Goal: Task Accomplishment & Management: Complete application form

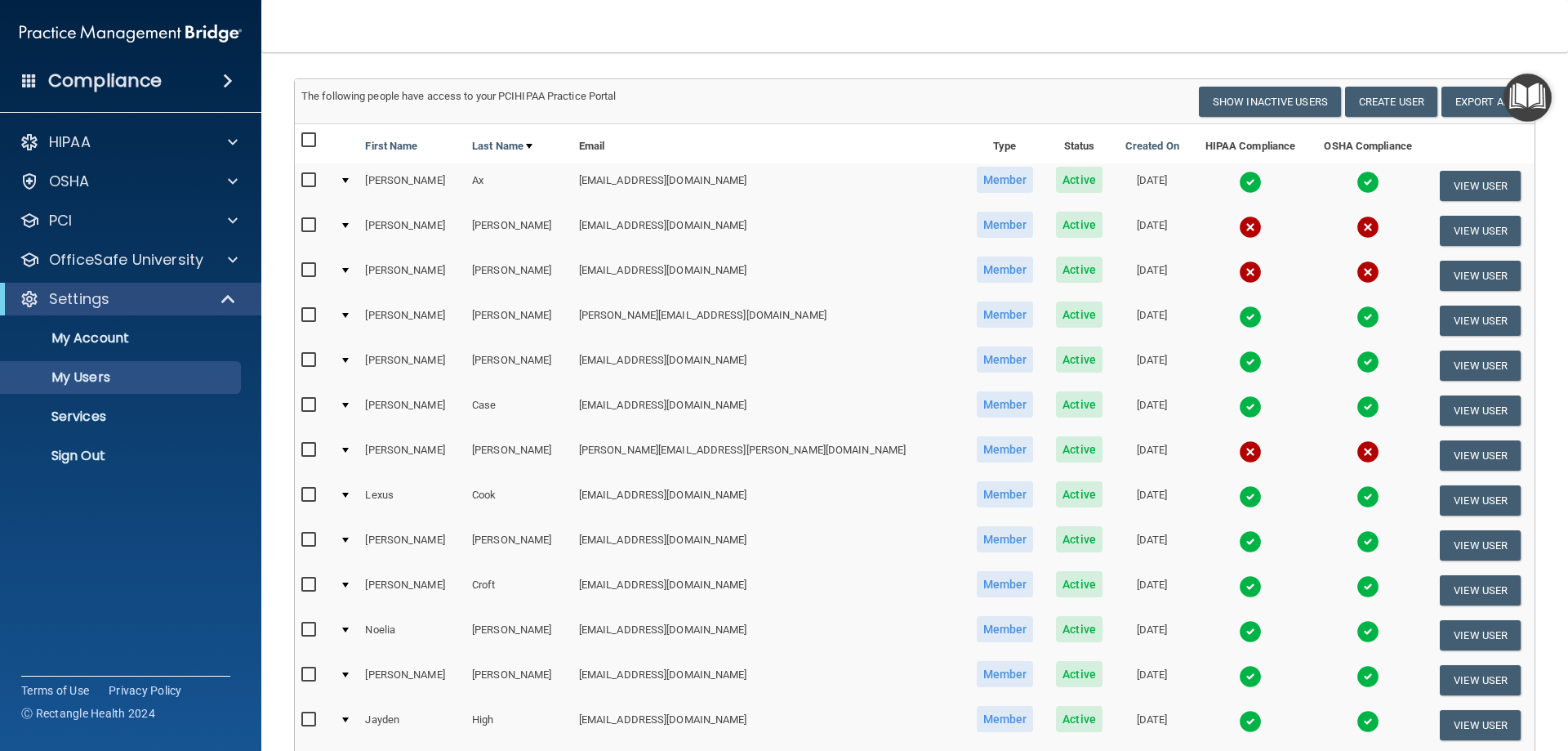
scroll to position [490, 0]
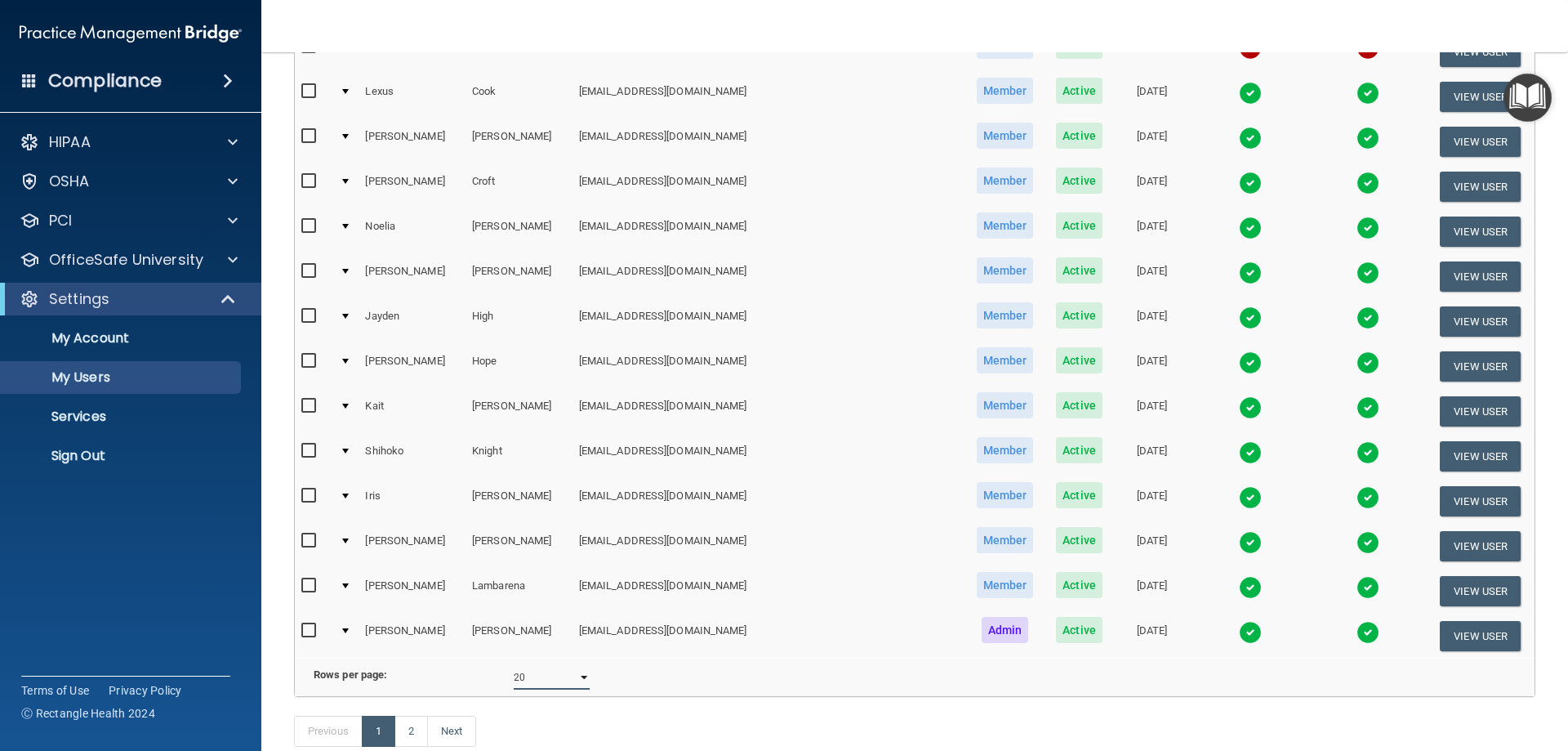
drag, startPoint x: 572, startPoint y: 693, endPoint x: 568, endPoint y: 700, distance: 8.1
click at [572, 689] on select "10 20 30 40 all" at bounding box center [551, 677] width 76 height 24
select select "33"
click at [514, 677] on select "10 20 30 40 all" at bounding box center [551, 677] width 76 height 24
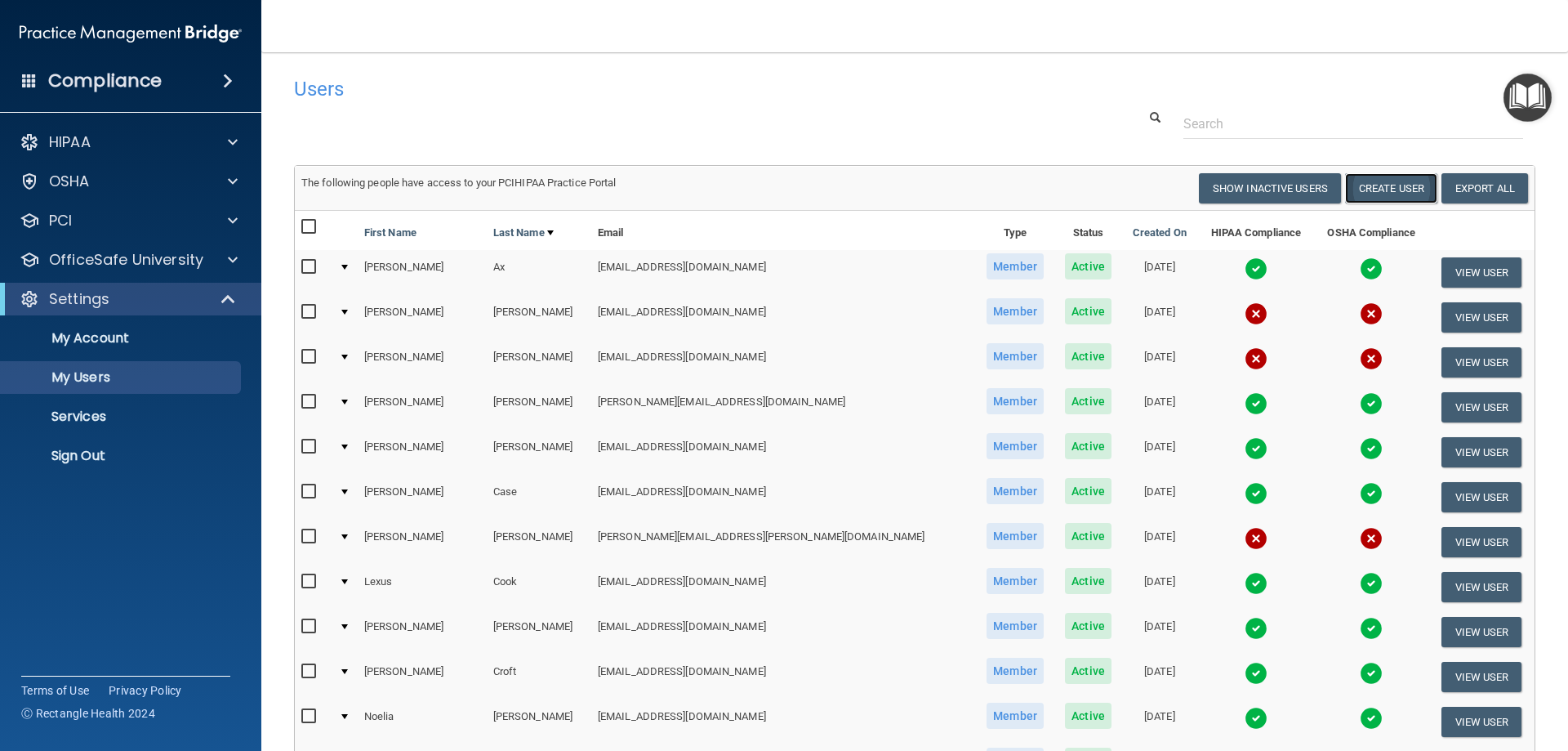
click at [1362, 184] on button "Create User" at bounding box center [1391, 188] width 92 height 30
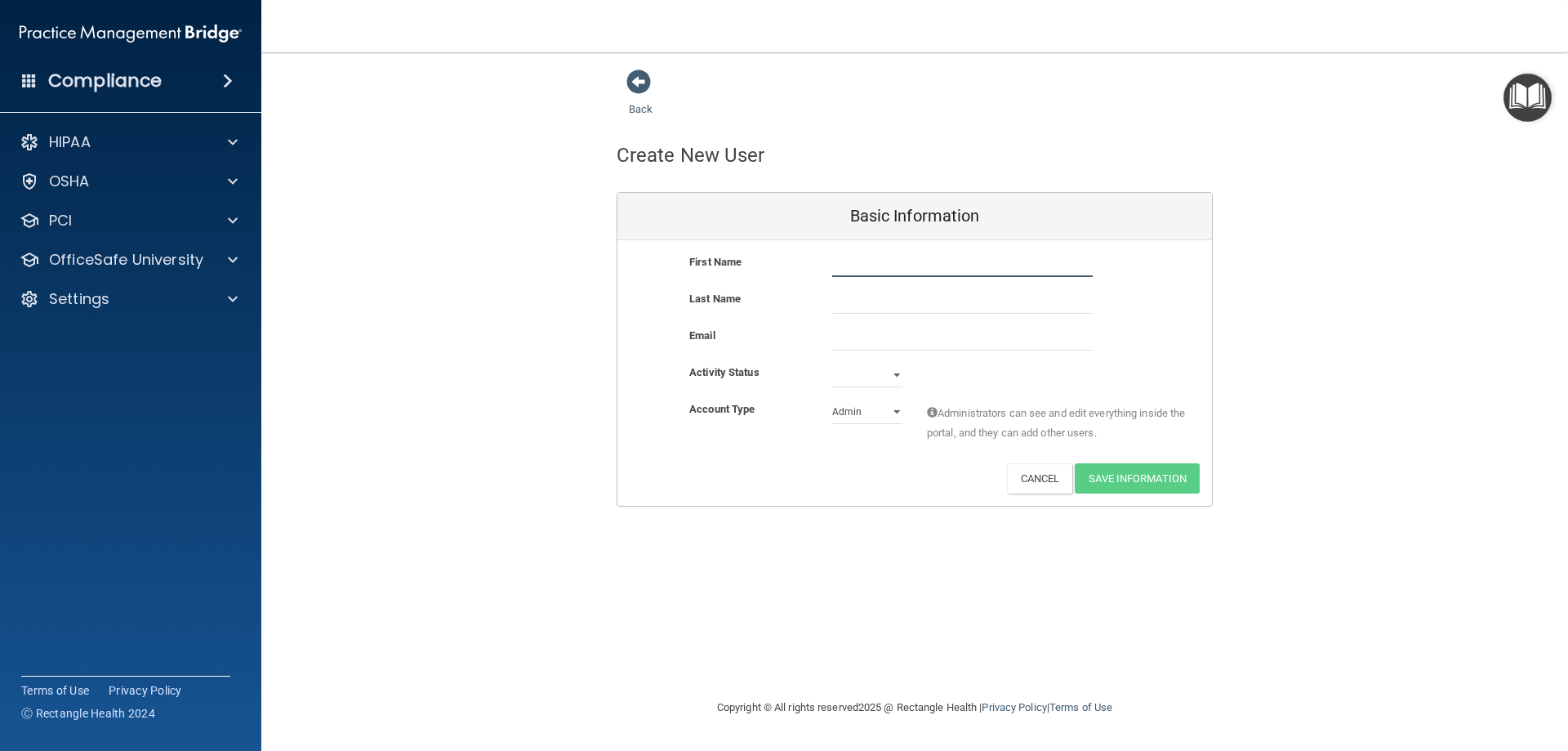
click at [858, 267] on input "text" at bounding box center [962, 265] width 260 height 24
type input "[PERSON_NAME]"
click at [895, 295] on input "text" at bounding box center [962, 301] width 260 height 24
type input "[PERSON_NAME]"
click at [895, 341] on input "email" at bounding box center [962, 338] width 260 height 24
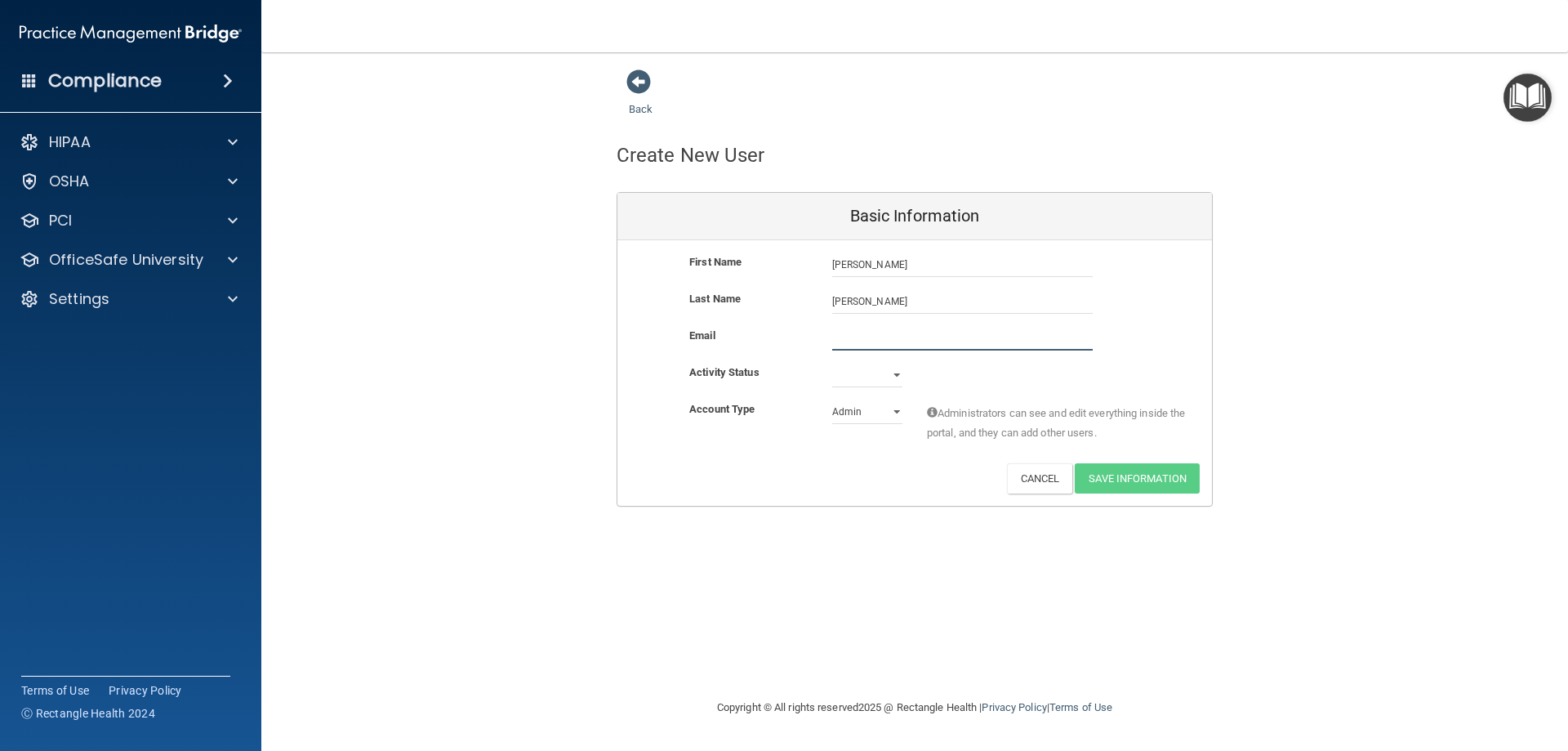
click at [936, 335] on input "email" at bounding box center [962, 338] width 260 height 24
paste input "[EMAIL_ADDRESS][DOMAIN_NAME]"
type input "[EMAIL_ADDRESS][DOMAIN_NAME]"
click at [894, 376] on select "Active Inactive" at bounding box center [867, 375] width 71 height 24
select select "active"
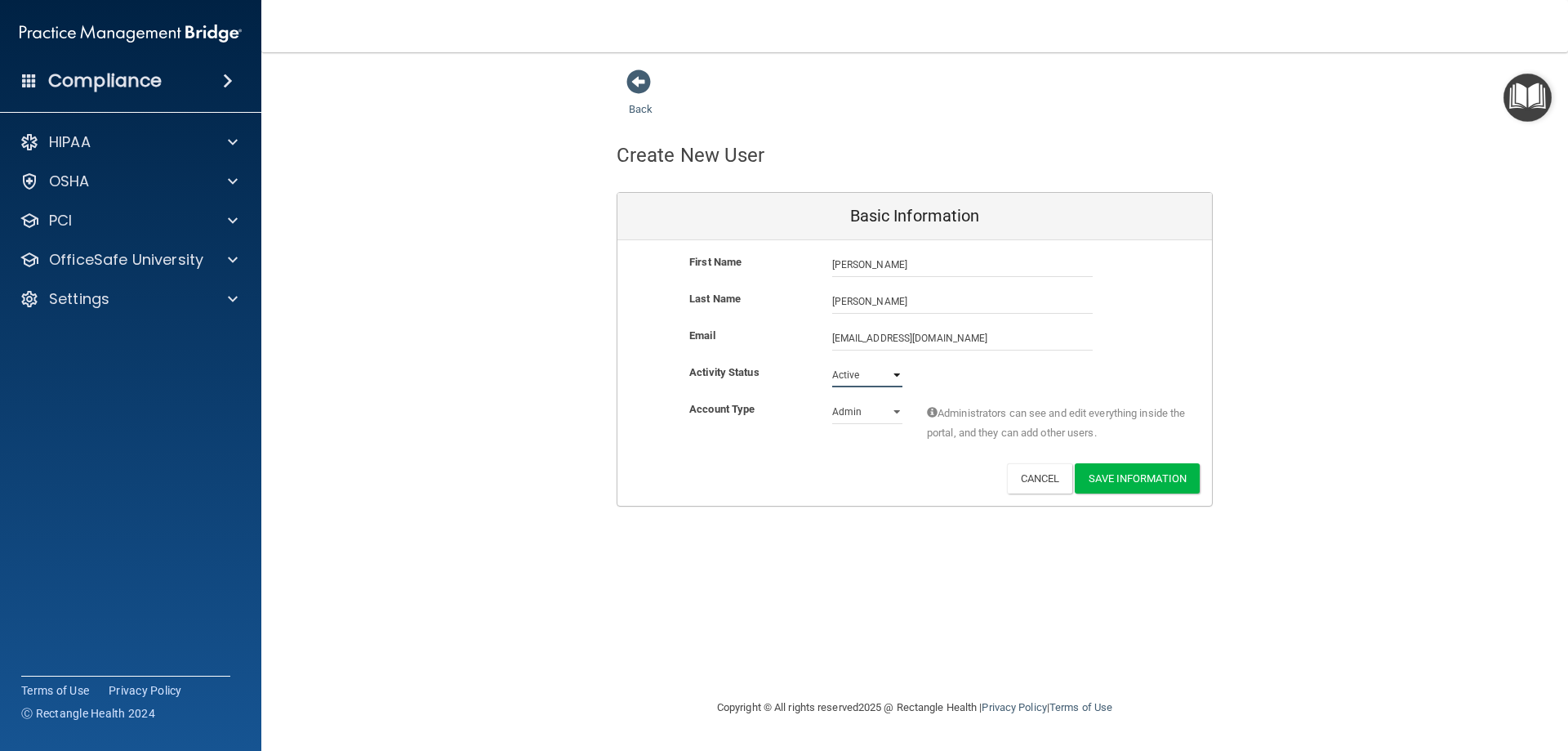
click at [832, 362] on select "Active Inactive" at bounding box center [867, 375] width 71 height 24
click at [896, 413] on select "Admin Member" at bounding box center [867, 411] width 71 height 24
select select "practice_member"
click at [832, 399] on select "Admin Member" at bounding box center [867, 411] width 71 height 24
click at [1104, 480] on button "Save Information" at bounding box center [1137, 478] width 125 height 30
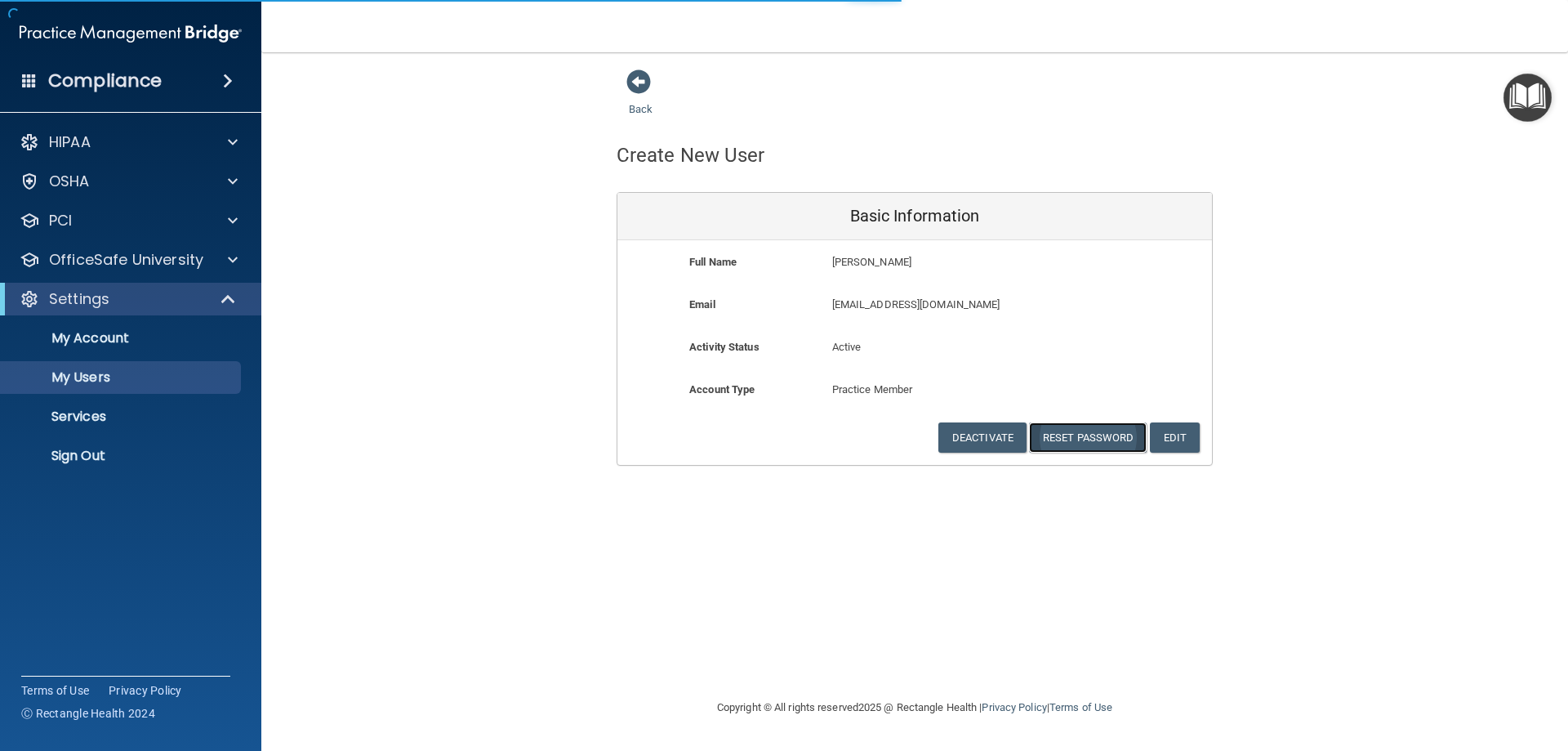
click at [1105, 433] on button "Reset Password" at bounding box center [1087, 437] width 118 height 30
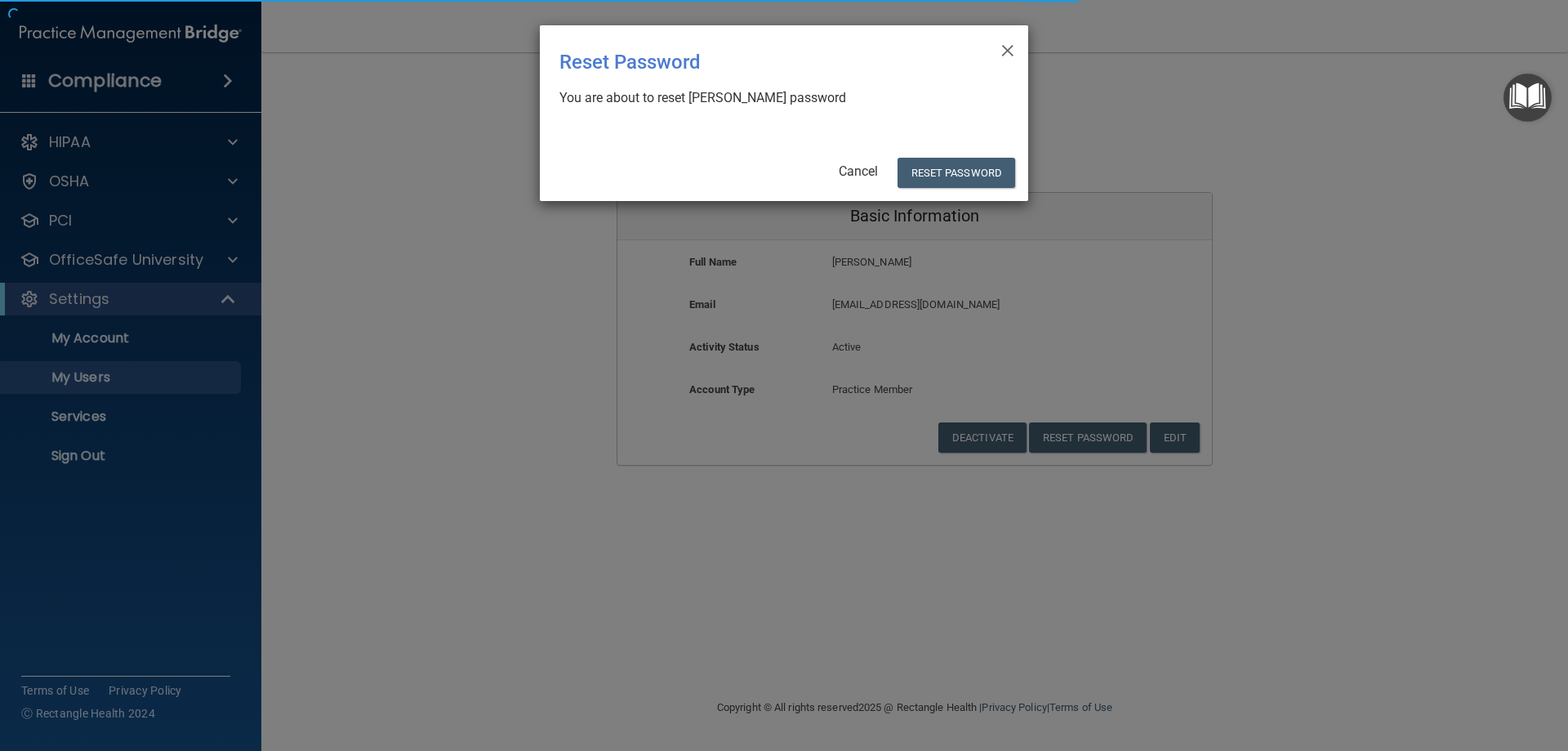
select select "20"
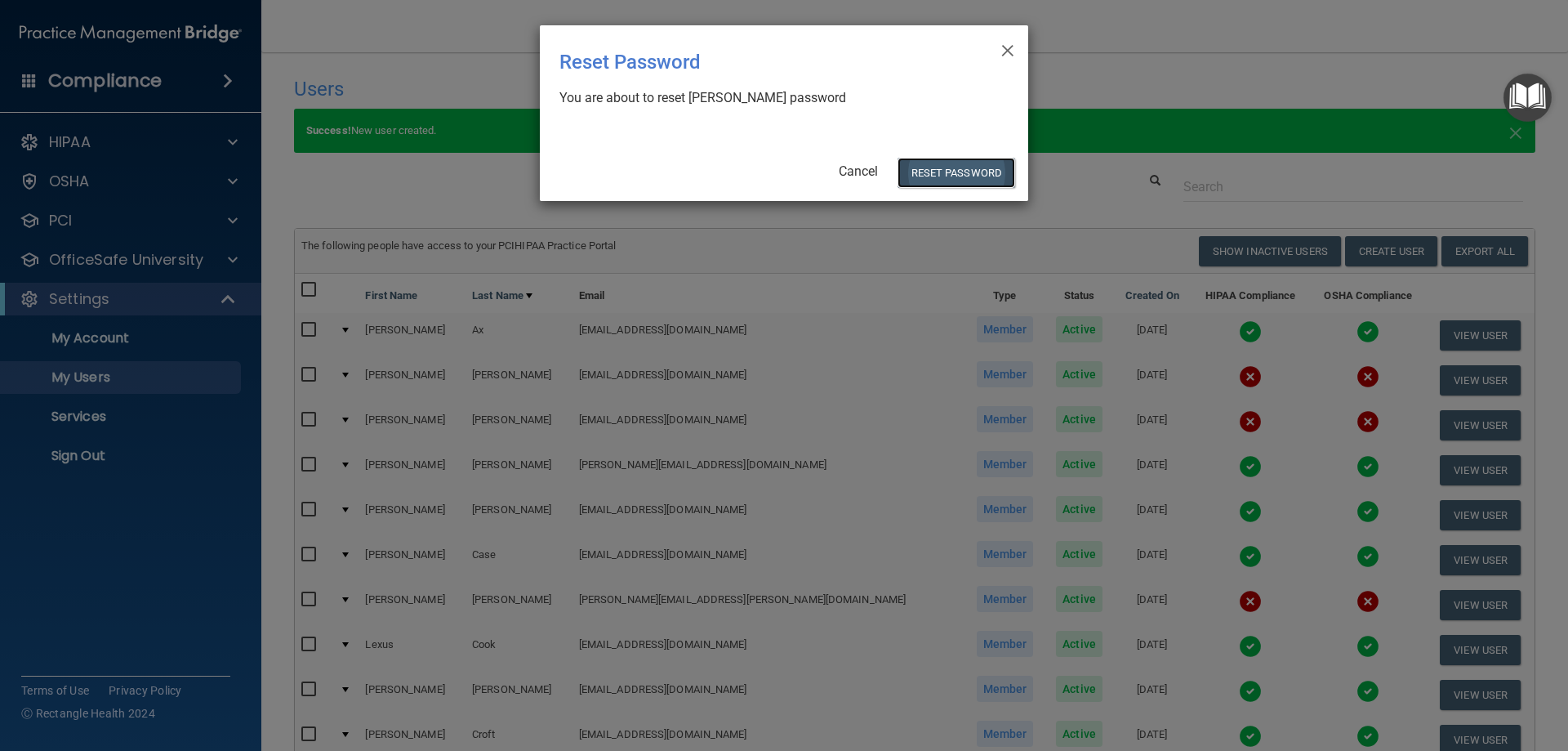
click at [965, 171] on button "Reset Password" at bounding box center [956, 173] width 118 height 30
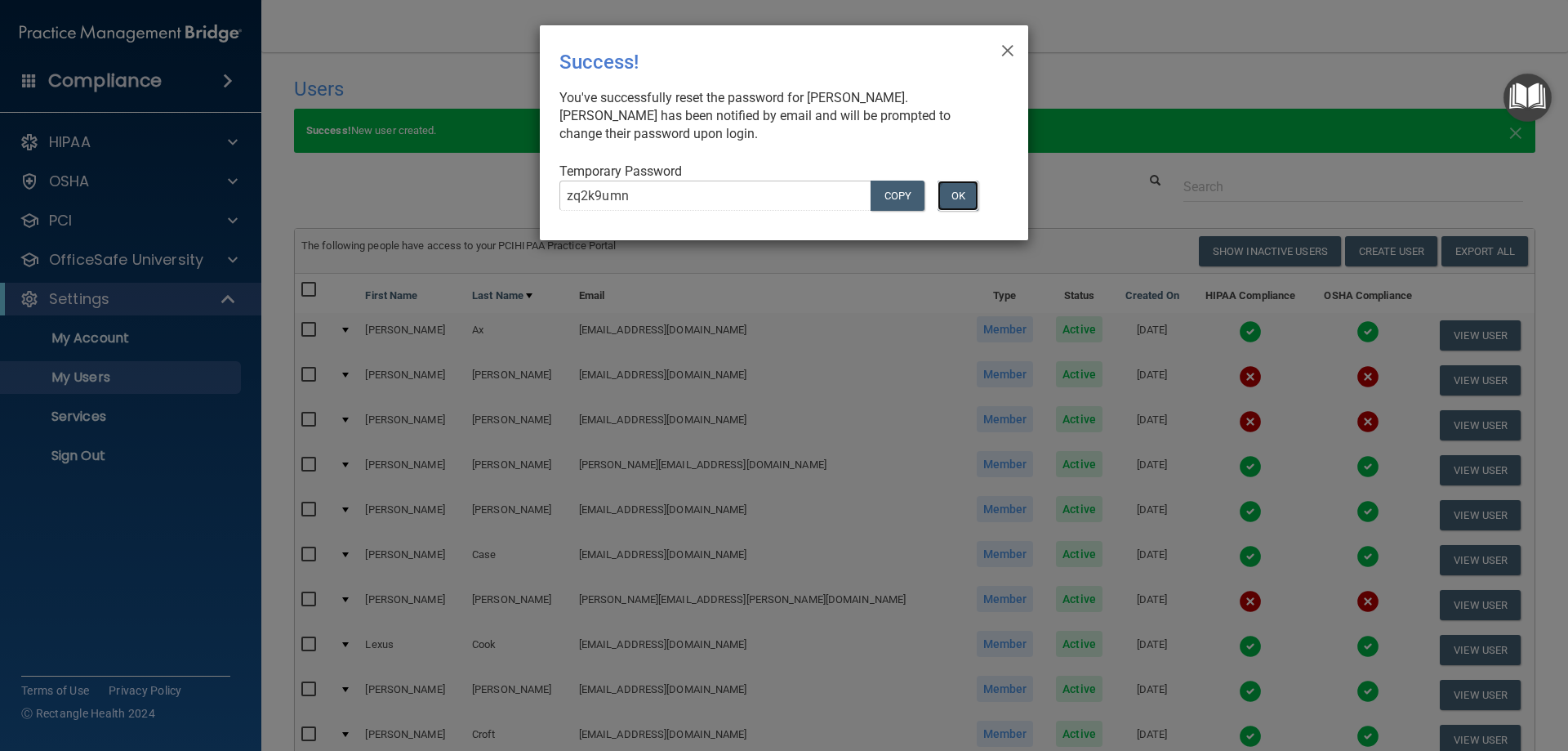
click at [951, 189] on button "OK" at bounding box center [957, 195] width 41 height 30
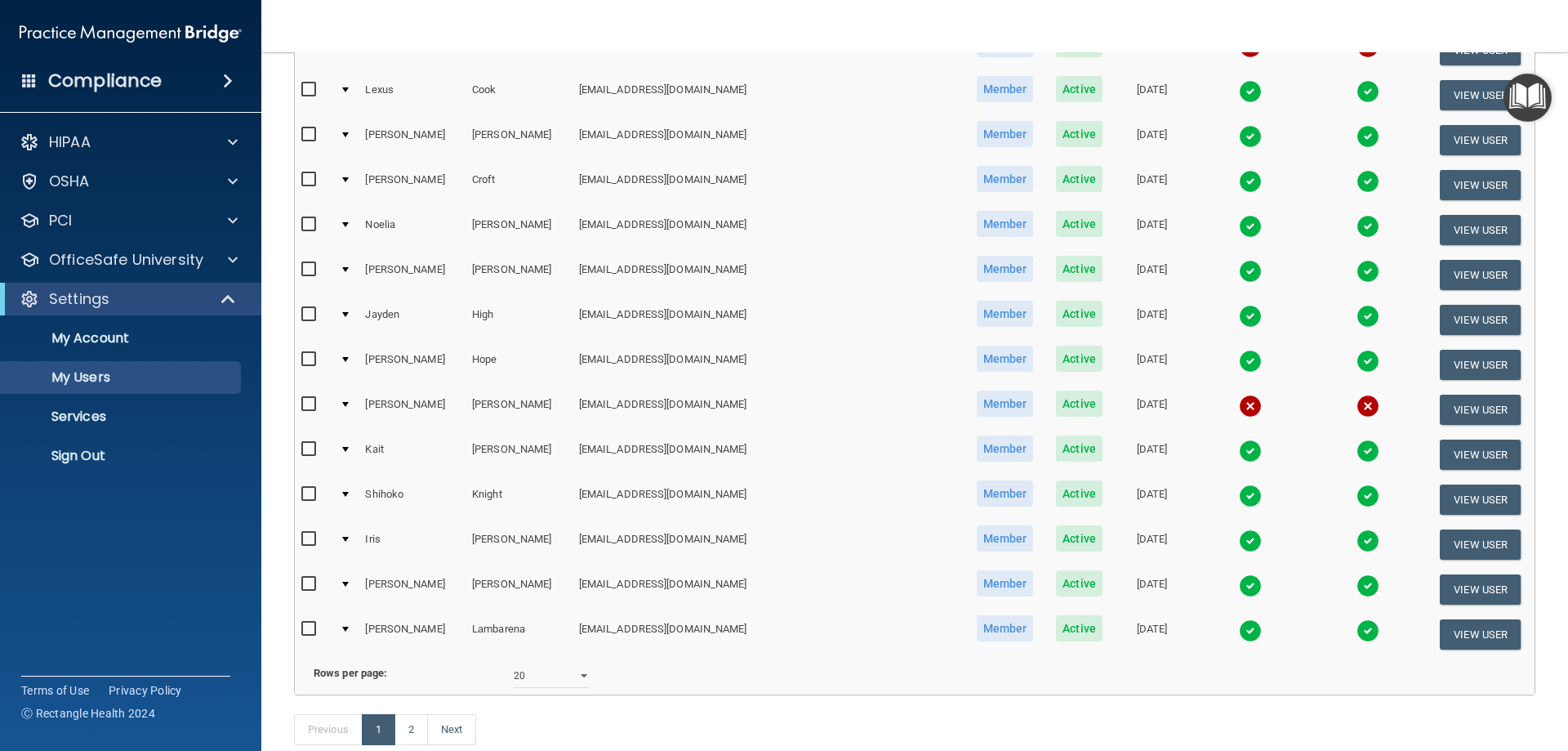
scroll to position [572, 0]
